Goal: Check status: Check status

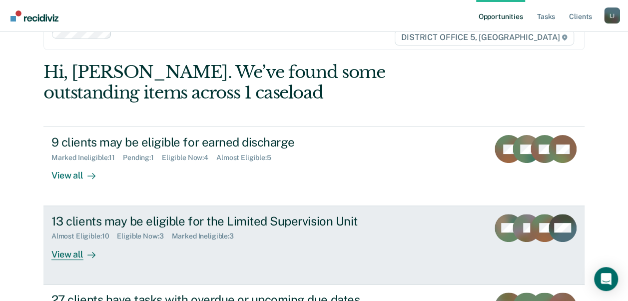
scroll to position [50, 0]
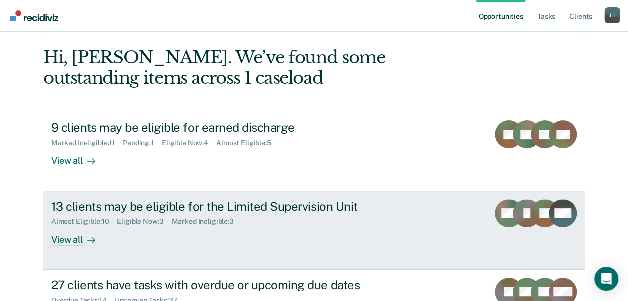
click at [90, 237] on icon at bounding box center [91, 240] width 8 height 8
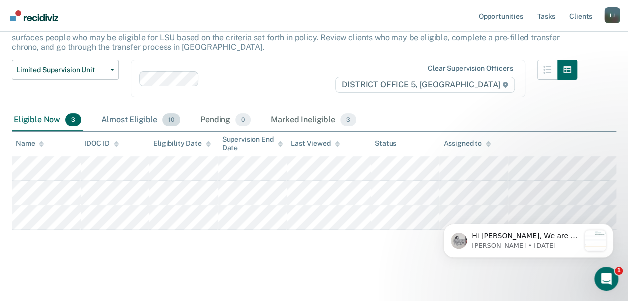
click at [142, 117] on div "Almost Eligible 10" at bounding box center [140, 120] width 83 height 22
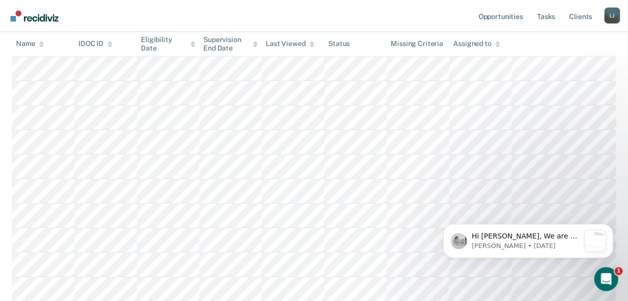
scroll to position [74, 0]
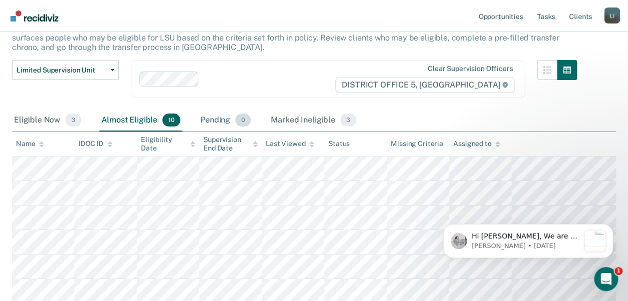
click at [213, 121] on div "Pending 0" at bounding box center [225, 120] width 54 height 22
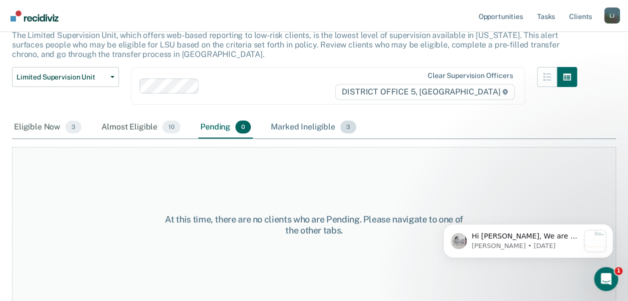
click at [285, 125] on div "Marked Ineligible 3" at bounding box center [313, 127] width 89 height 22
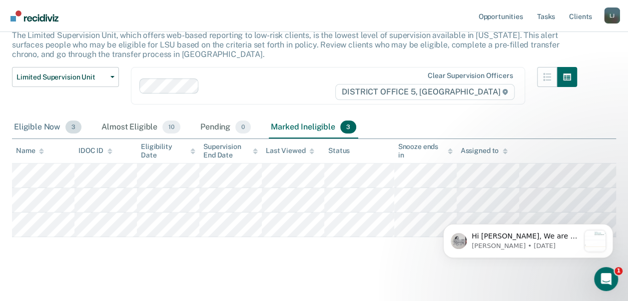
click at [41, 126] on div "Eligible Now 3" at bounding box center [47, 127] width 71 height 22
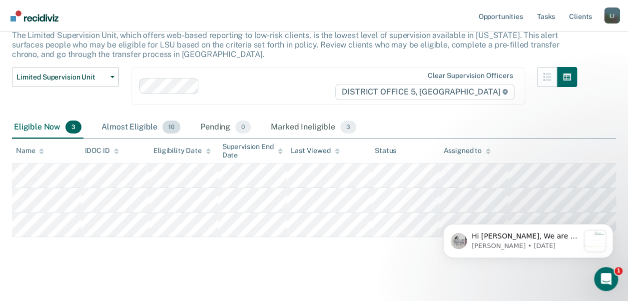
click at [119, 127] on div "Almost Eligible 10" at bounding box center [140, 127] width 83 height 22
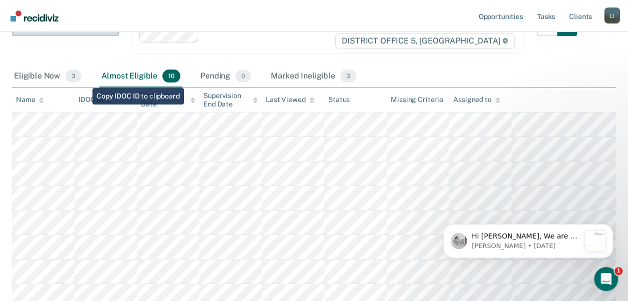
scroll to position [0, 0]
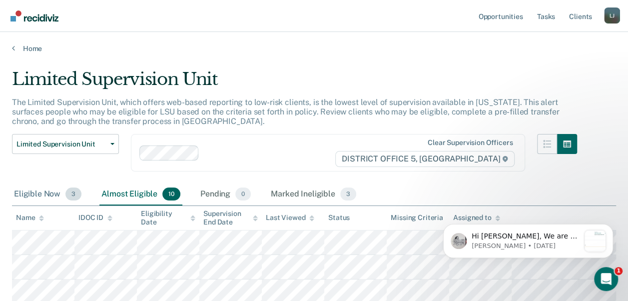
click at [50, 196] on div "Eligible Now 3" at bounding box center [47, 194] width 71 height 22
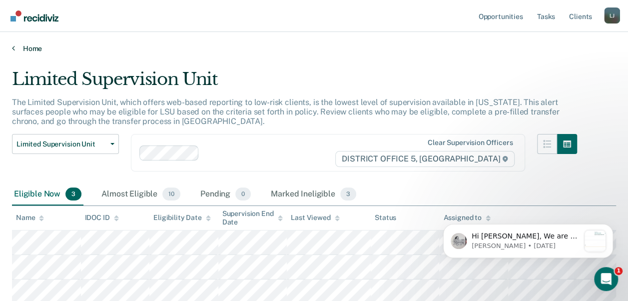
click at [23, 46] on link "Home" at bounding box center [314, 48] width 604 height 9
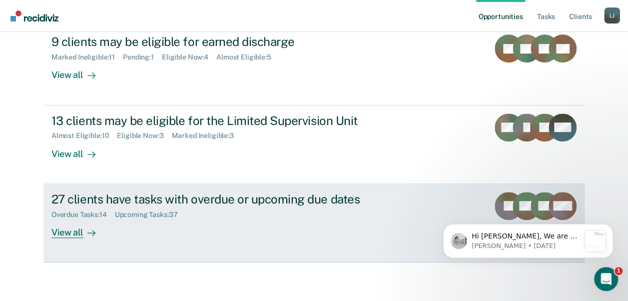
scroll to position [36, 0]
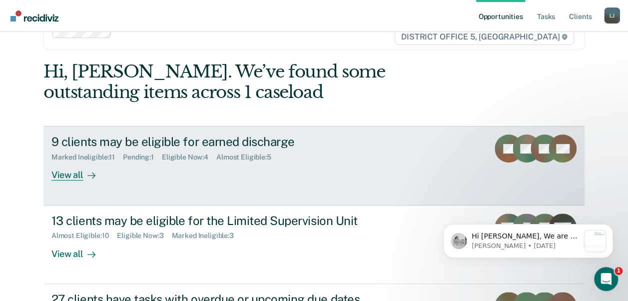
click at [78, 175] on div "View all" at bounding box center [79, 170] width 56 height 19
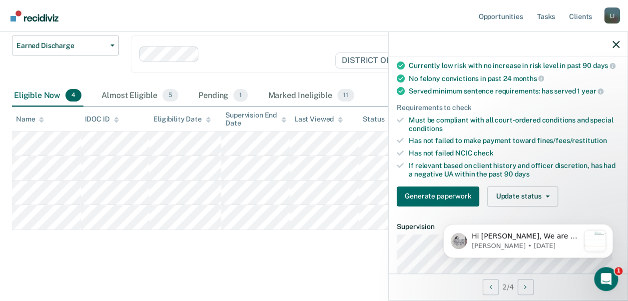
scroll to position [100, 0]
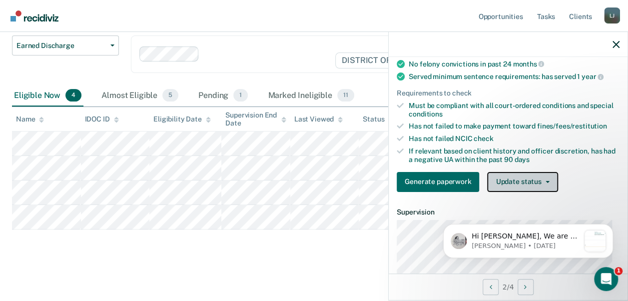
click at [526, 186] on button "Update status" at bounding box center [522, 182] width 70 height 20
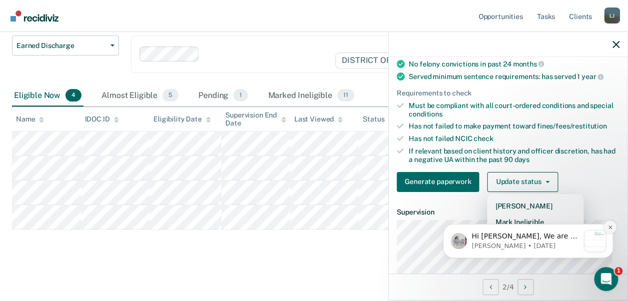
click at [612, 226] on button "Dismiss notification" at bounding box center [610, 226] width 13 height 13
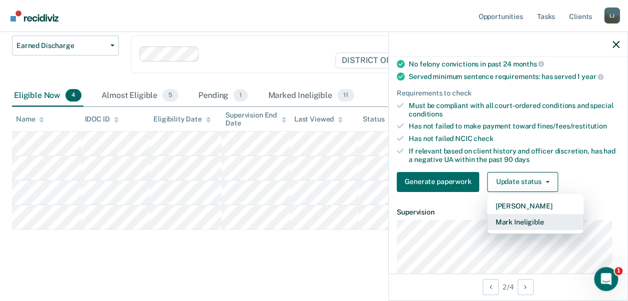
click at [534, 228] on button "Mark Ineligible" at bounding box center [535, 222] width 96 height 16
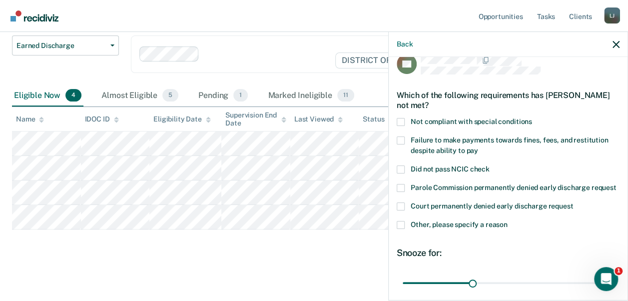
scroll to position [0, 0]
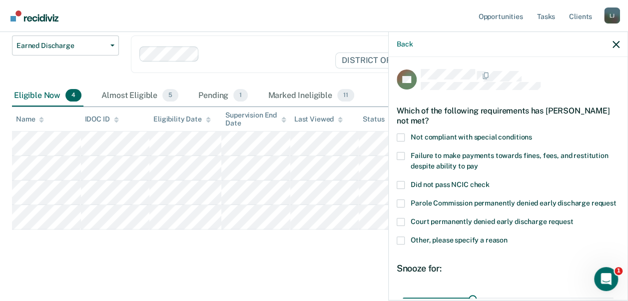
click at [405, 154] on label "Failure to make payments towards fines, fees, and restitution despite ability t…" at bounding box center [508, 162] width 223 height 21
click at [478, 162] on input "Failure to make payments towards fines, fees, and restitution despite ability t…" at bounding box center [478, 162] width 0 height 0
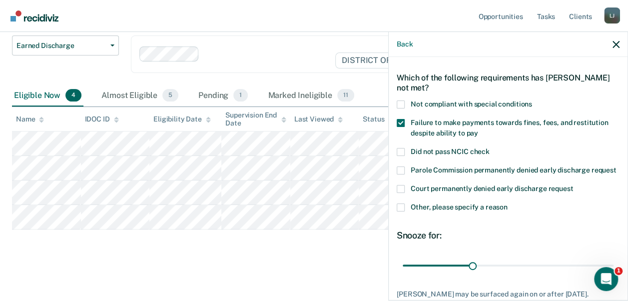
scroll to position [105, 0]
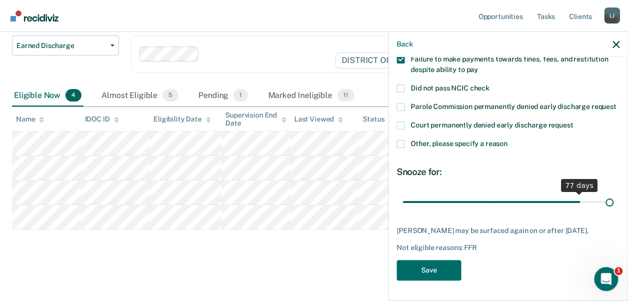
drag, startPoint x: 469, startPoint y: 204, endPoint x: 752, endPoint y: 218, distance: 284.1
type input "90"
click at [614, 210] on input "range" at bounding box center [508, 201] width 211 height 17
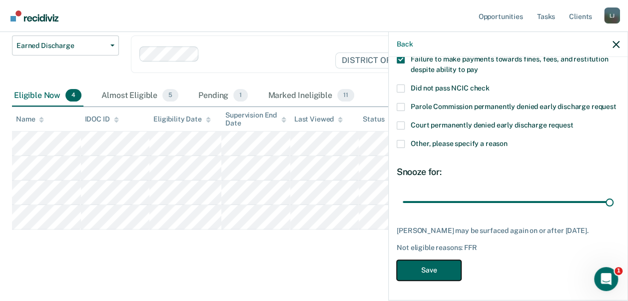
click at [417, 280] on button "Save" at bounding box center [429, 270] width 64 height 20
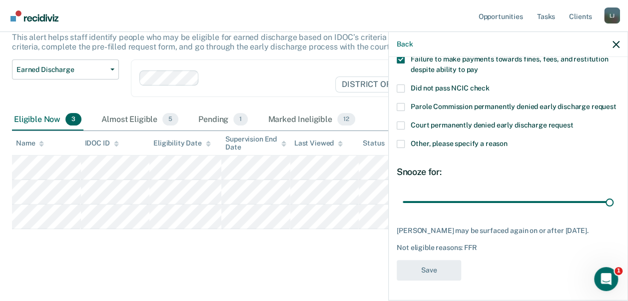
scroll to position [64, 0]
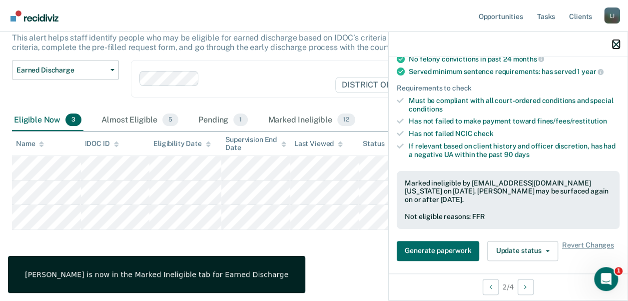
click at [615, 44] on icon "button" at bounding box center [616, 44] width 7 height 7
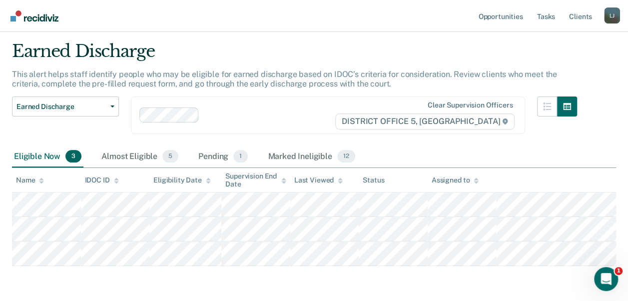
scroll to position [50, 0]
